Goal: Task Accomplishment & Management: Manage account settings

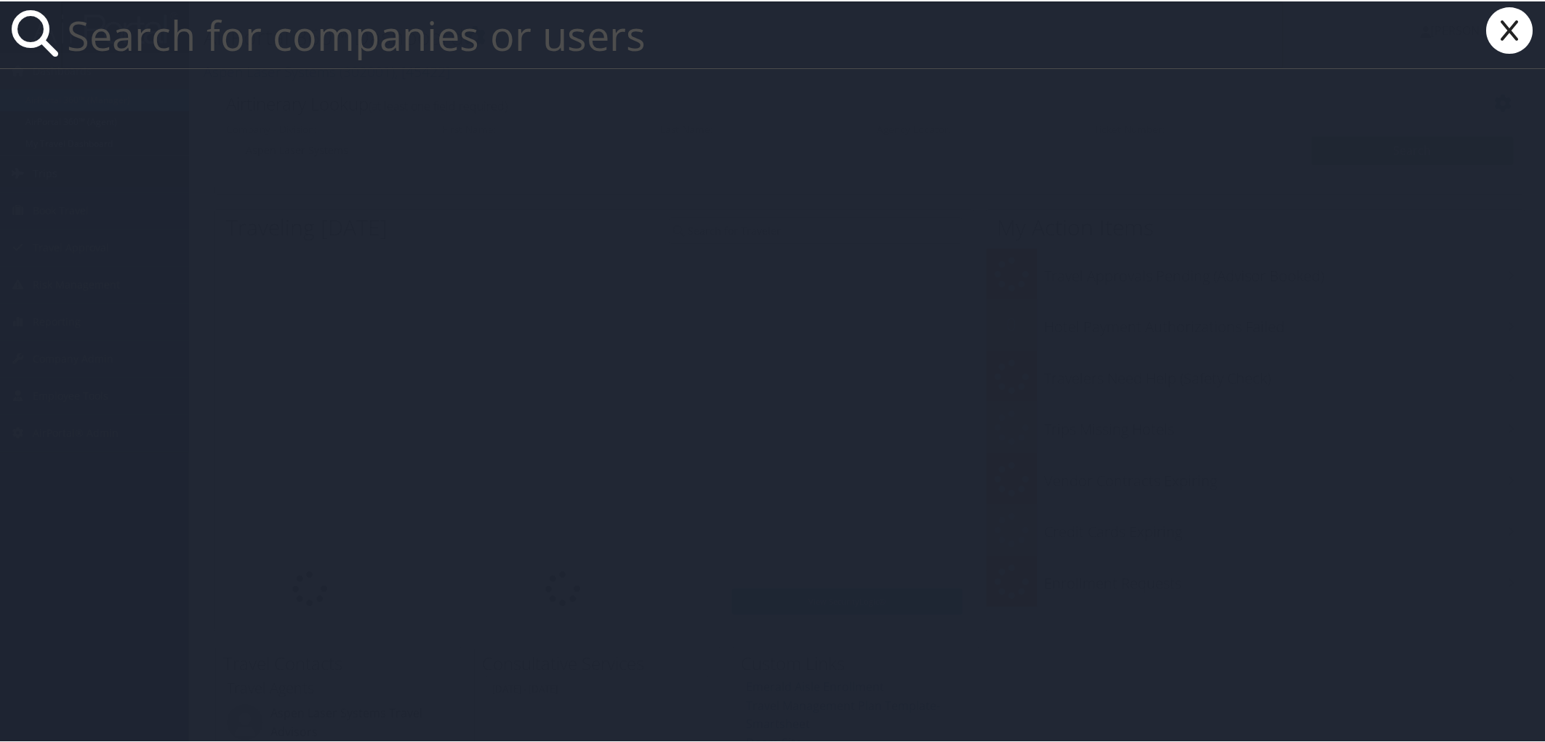
paste input "[PERSON_NAME][EMAIL_ADDRESS][DOMAIN_NAME]"
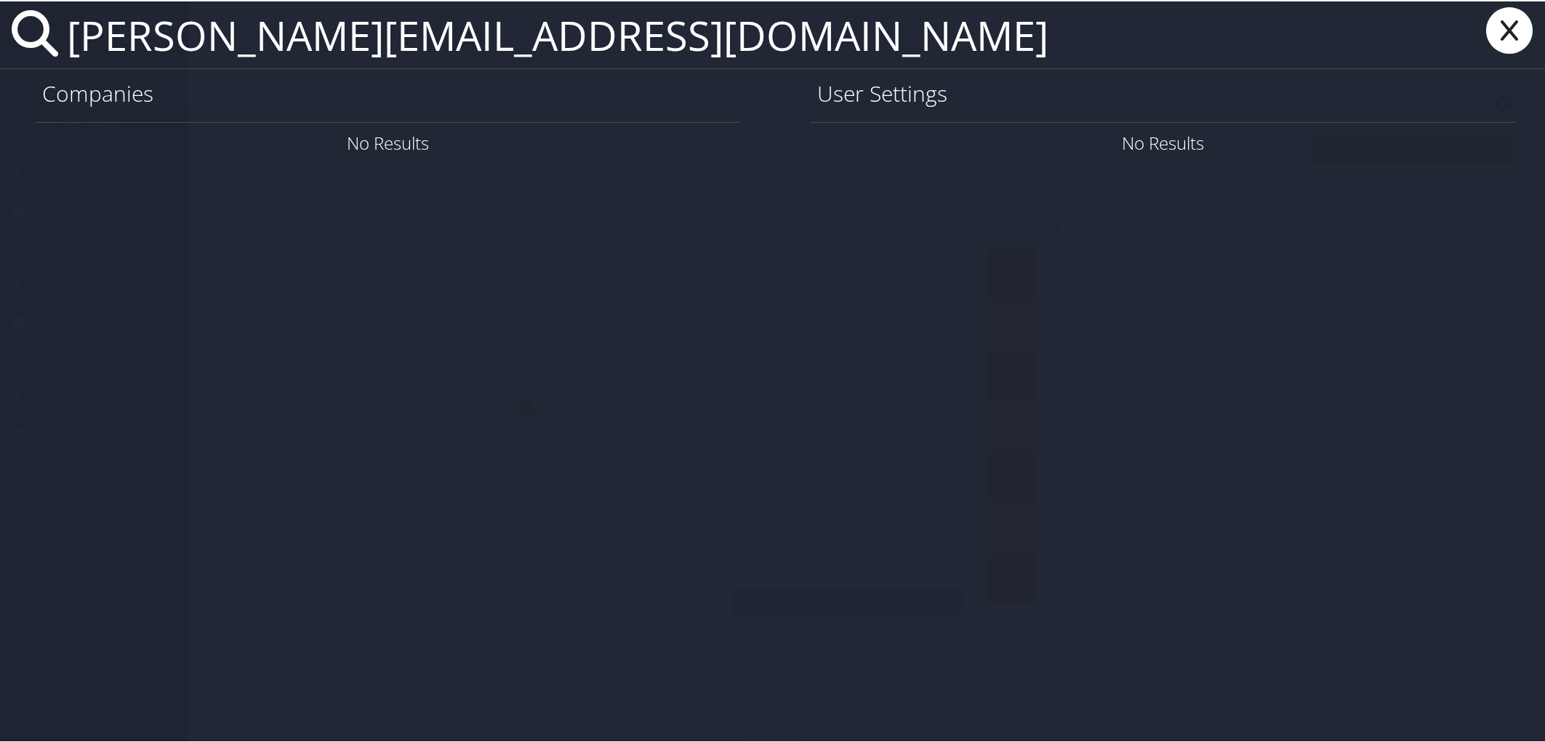
drag, startPoint x: 536, startPoint y: 53, endPoint x: -2, endPoint y: 66, distance: 538.8
click at [0, 66] on html "Menu Dashboards ► AirPortal 360™ (Manager) AirPortal 360™ (Agent) My Travel Das…" at bounding box center [775, 371] width 1550 height 742
paste input "berly.[PERSON_NAME]-2"
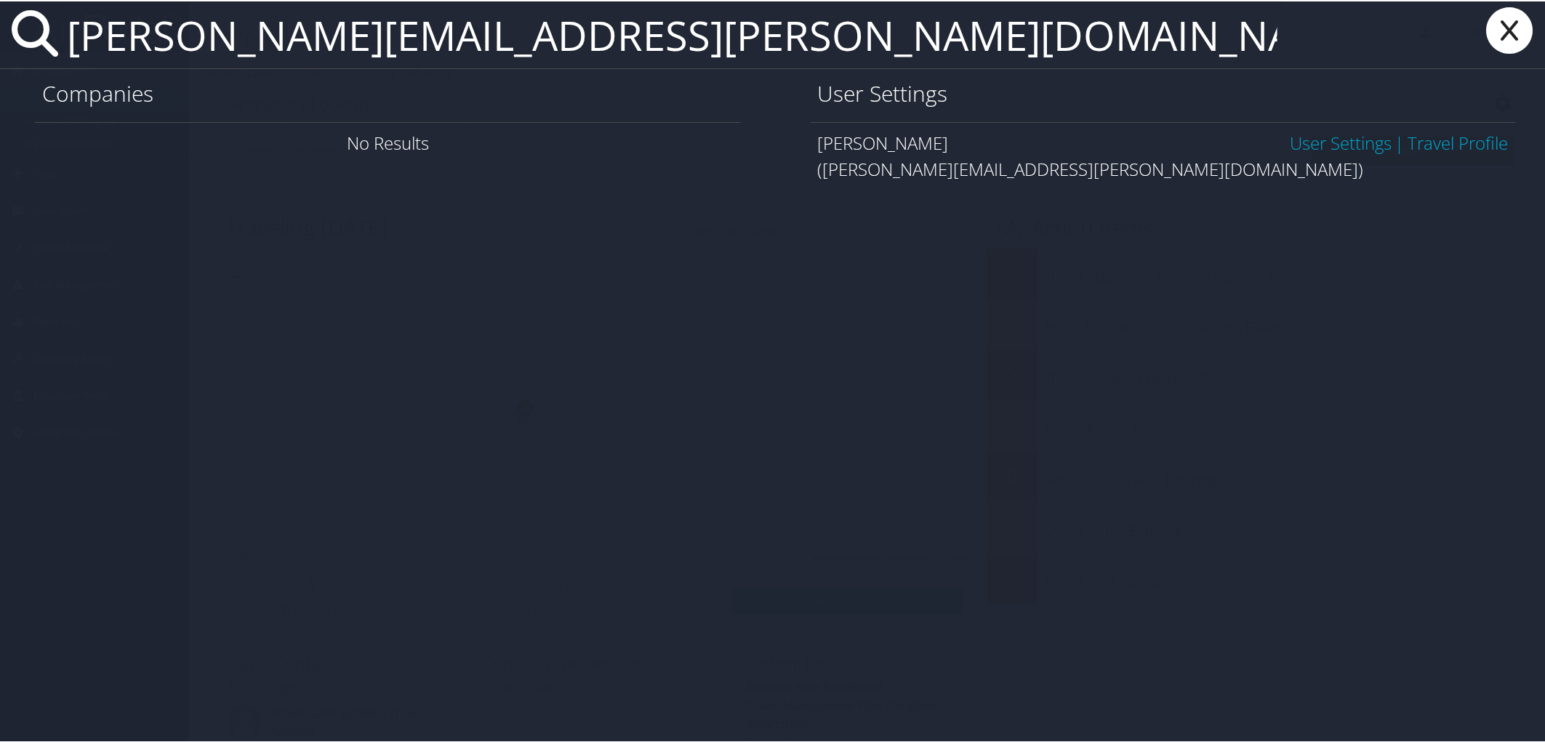
type input "[PERSON_NAME][EMAIL_ADDRESS][PERSON_NAME][DOMAIN_NAME]"
click at [1345, 137] on link "User Settings" at bounding box center [1341, 141] width 102 height 24
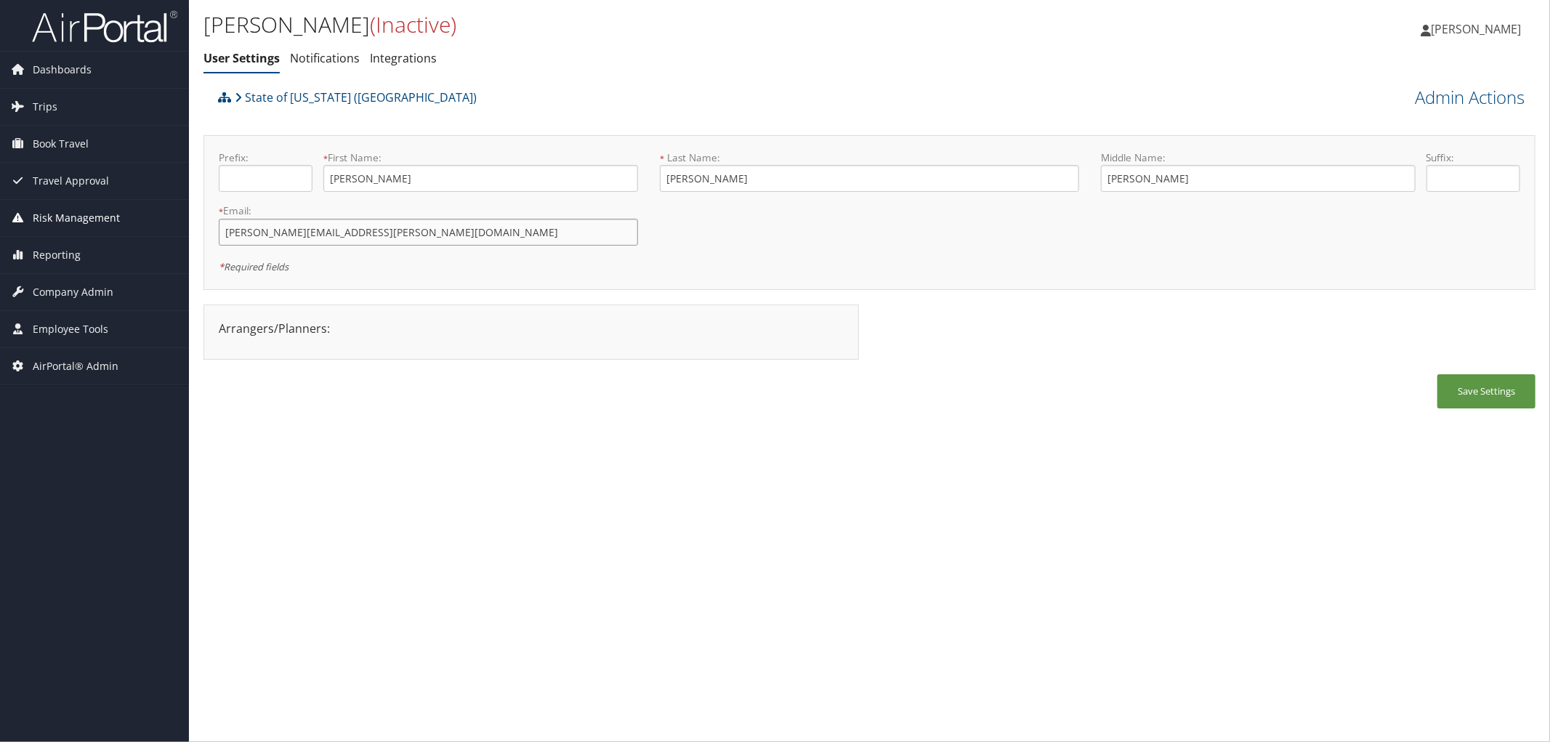
drag, startPoint x: 440, startPoint y: 228, endPoint x: 133, endPoint y: 233, distance: 306.8
click at [133, 233] on div "Dashboards AirPortal 360™ (Manager) AirPortal 360™ (Agent) My Travel Dashboard …" at bounding box center [775, 371] width 1550 height 742
paste input ".white"
type input "[PERSON_NAME][EMAIL_ADDRESS][DOMAIN_NAME]"
click at [1468, 94] on link "Admin Actions" at bounding box center [1470, 97] width 110 height 25
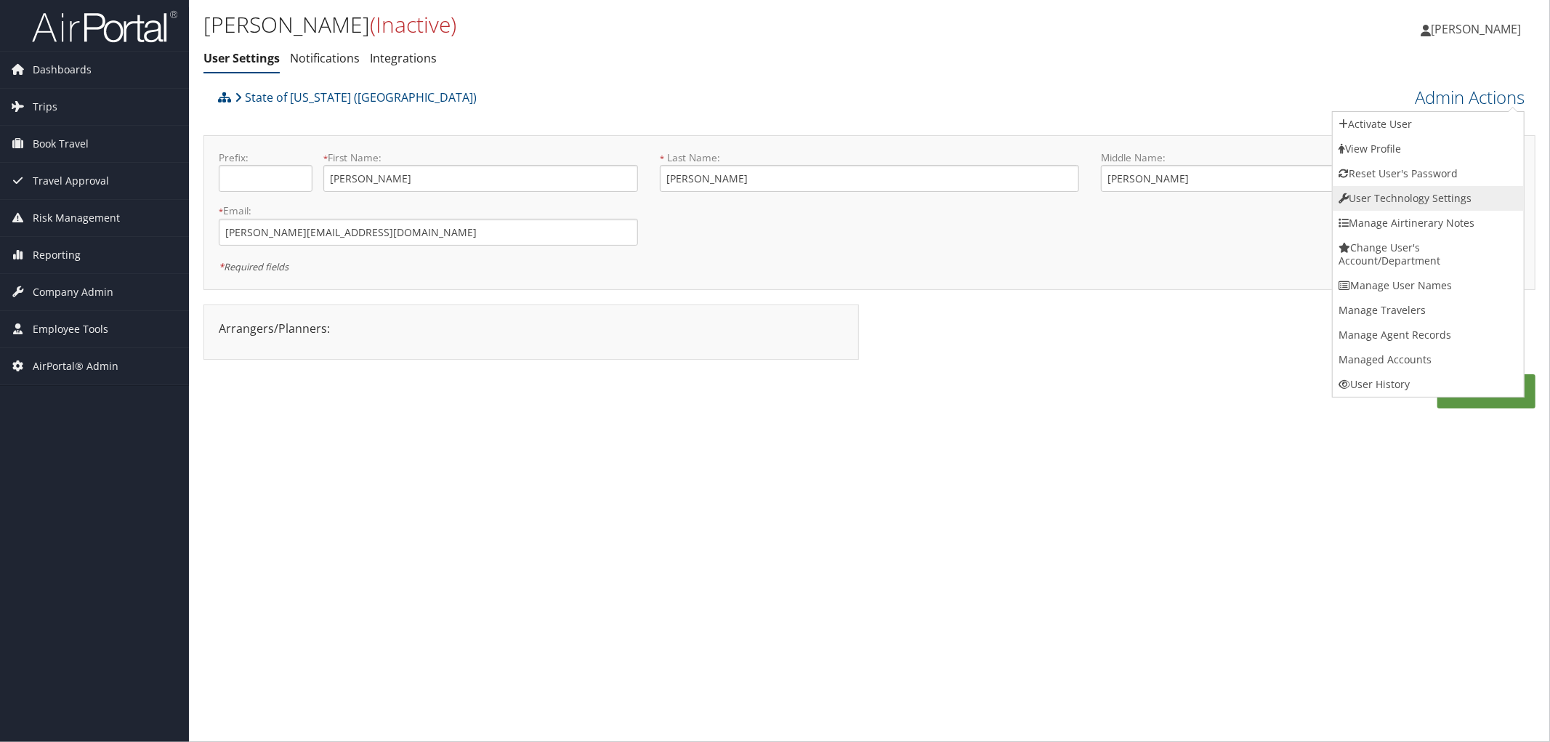
click at [1404, 196] on link "User Technology Settings" at bounding box center [1428, 198] width 191 height 25
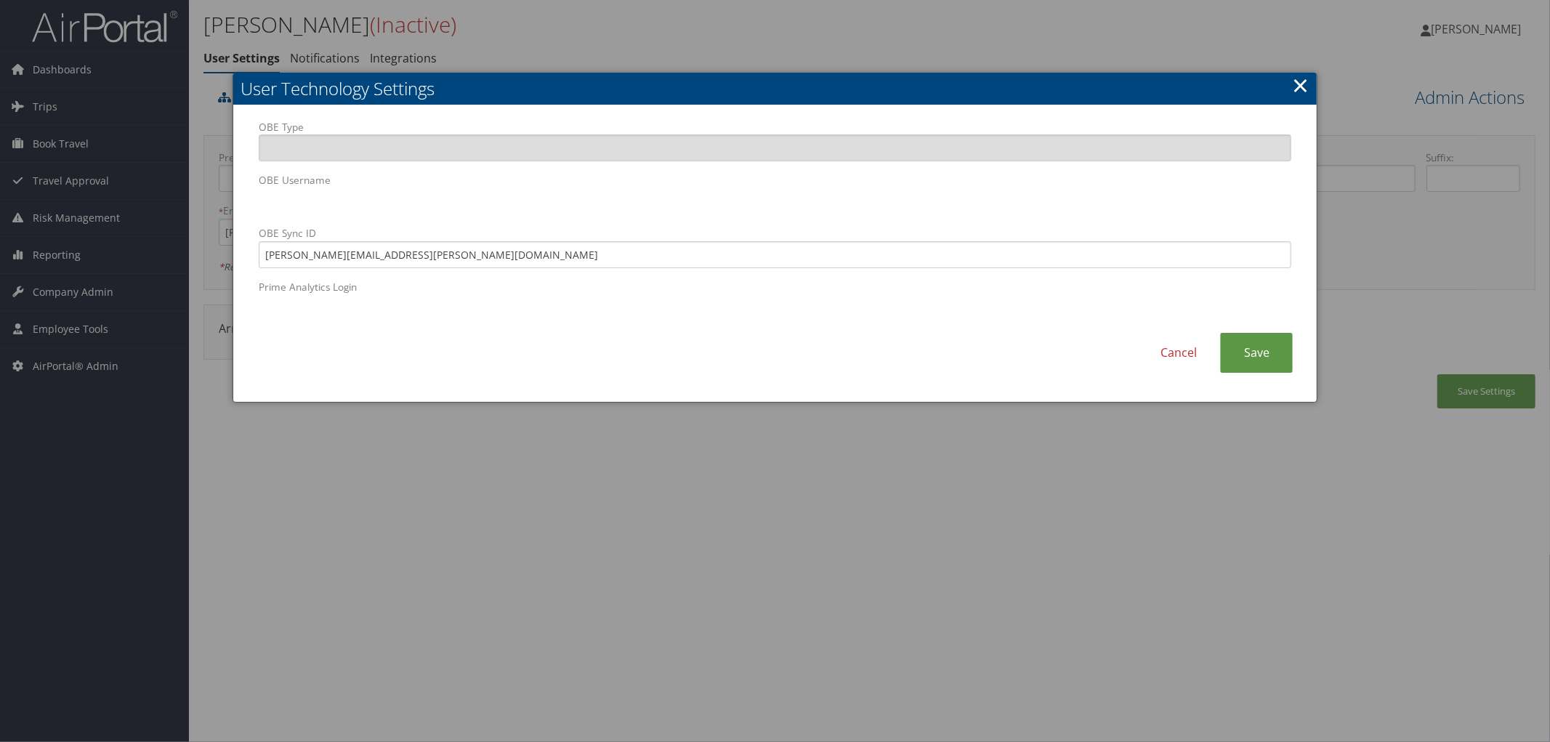
click at [75, 209] on body "Menu Dashboards ► AirPortal 360™ (Manager) AirPortal 360™ (Agent) My Travel Das…" at bounding box center [775, 371] width 1550 height 742
drag, startPoint x: 490, startPoint y: 256, endPoint x: 172, endPoint y: 256, distance: 318.4
click at [160, 256] on body "Menu Dashboards ► AirPortal 360™ (Manager) AirPortal 360™ (Agent) My Travel Das…" at bounding box center [775, 371] width 1550 height 742
paste input ".white"
type input "[PERSON_NAME][EMAIL_ADDRESS][DOMAIN_NAME]"
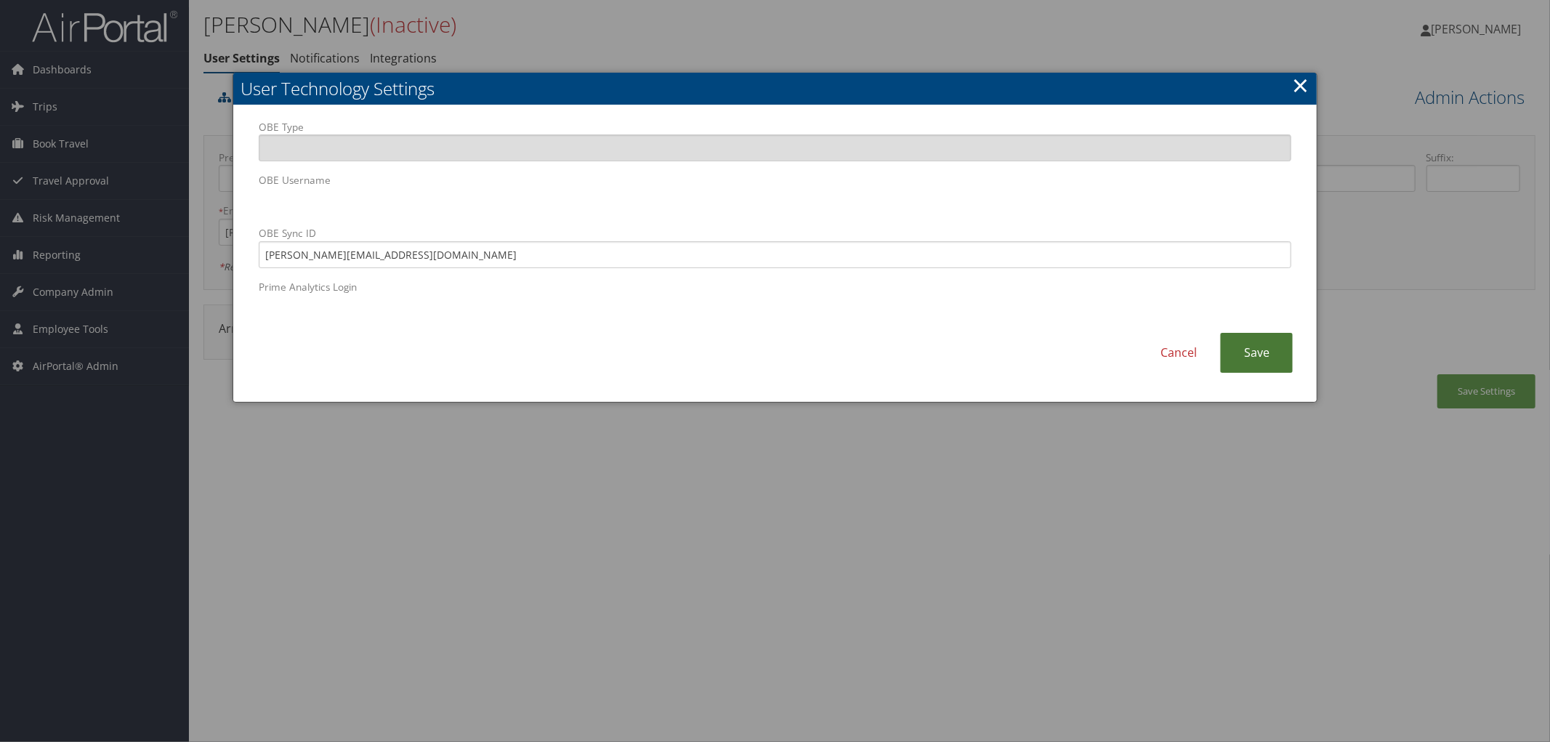
click at [1271, 356] on link "Save" at bounding box center [1256, 353] width 73 height 40
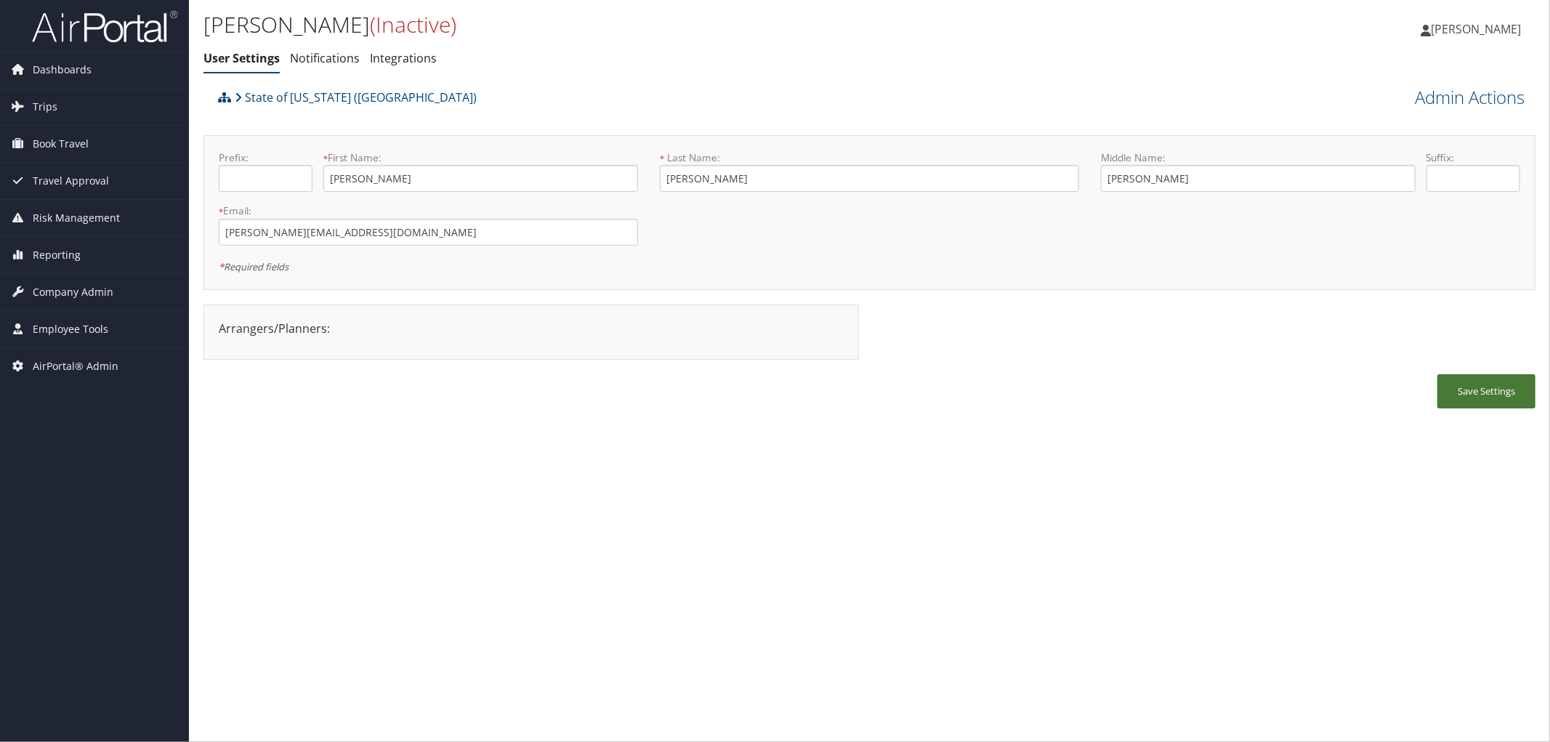
click at [1478, 397] on button "Save Settings" at bounding box center [1487, 391] width 98 height 34
